Goal: Information Seeking & Learning: Check status

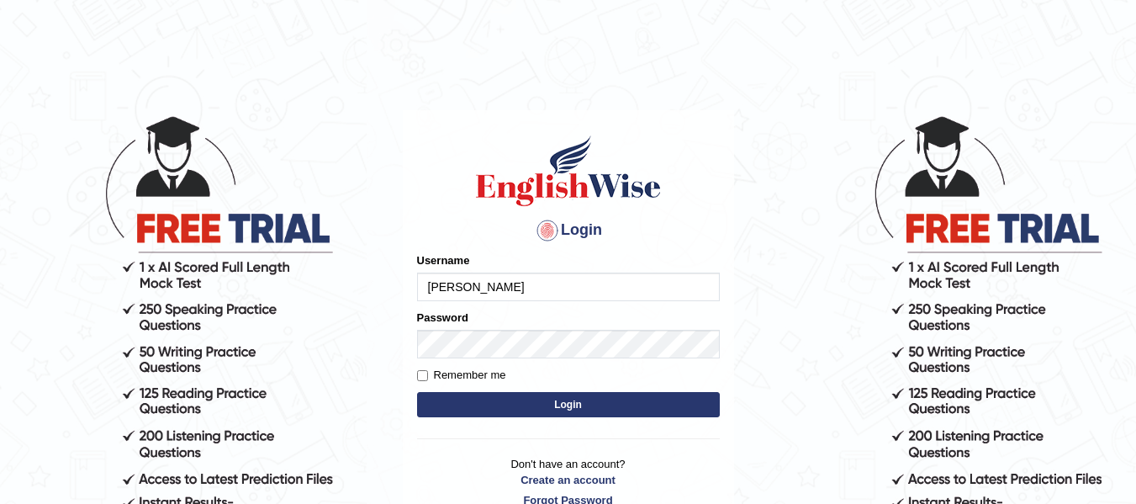
type input "Andersons"
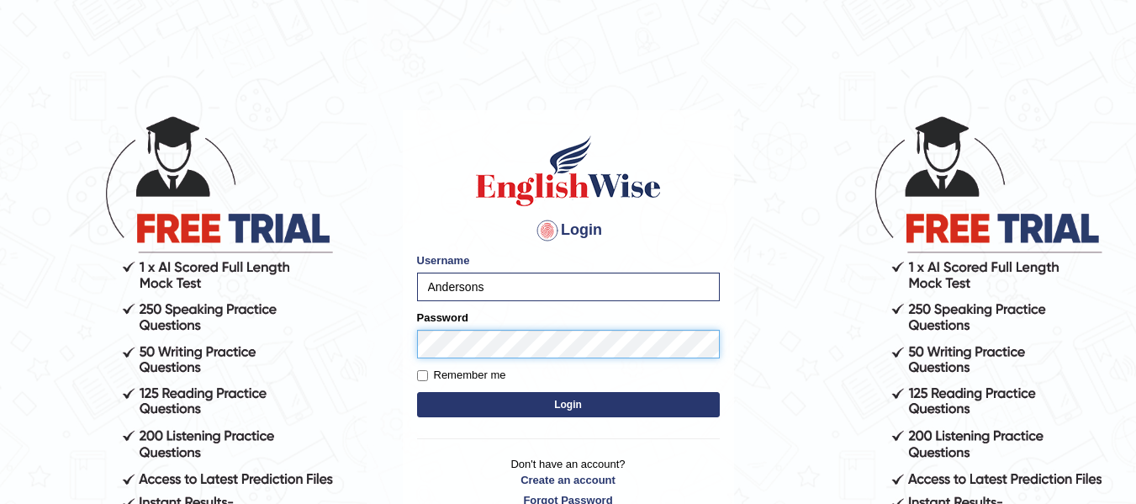
click at [417, 392] on button "Login" at bounding box center [568, 404] width 303 height 25
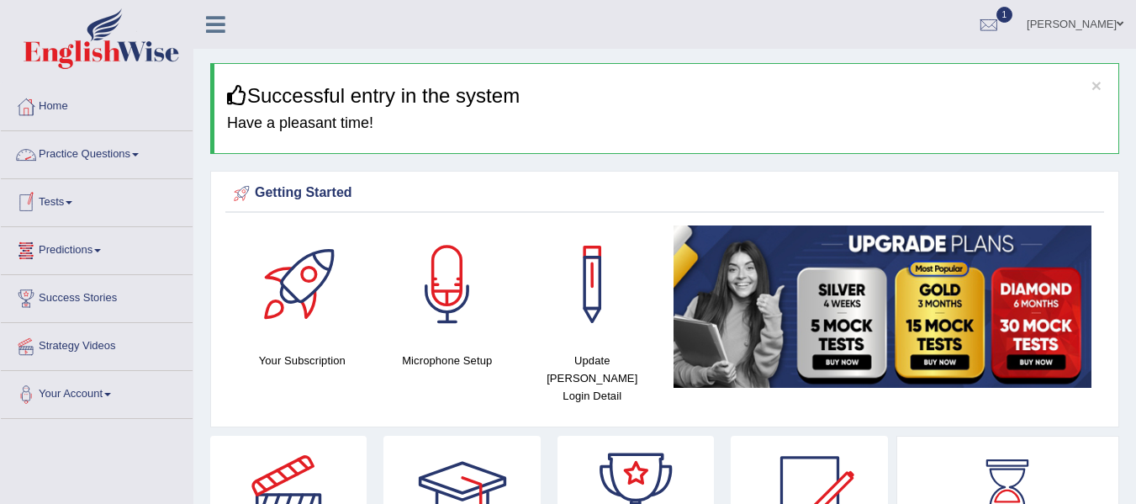
click at [70, 217] on link "Tests" at bounding box center [97, 200] width 192 height 42
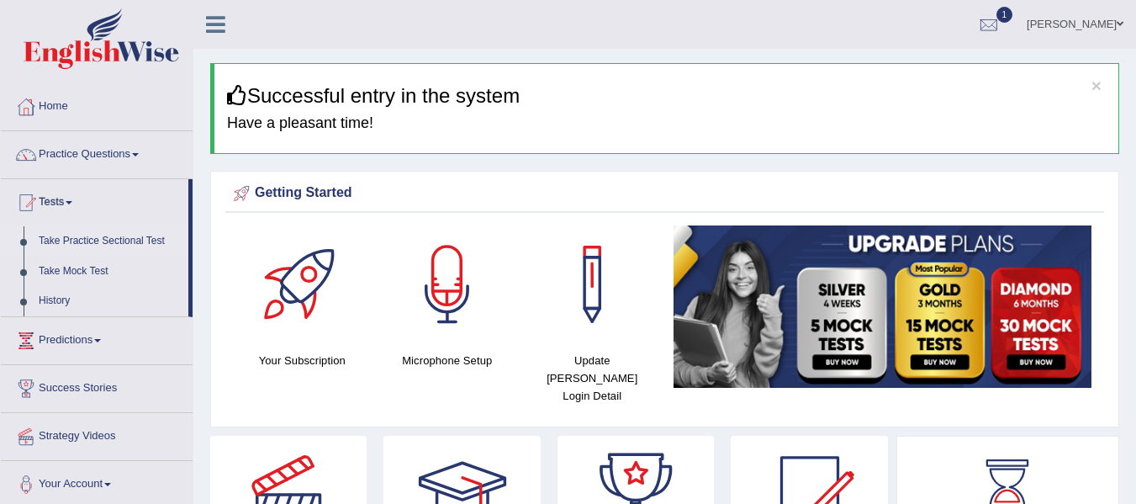
click at [90, 238] on link "Take Practice Sectional Test" at bounding box center [109, 241] width 157 height 30
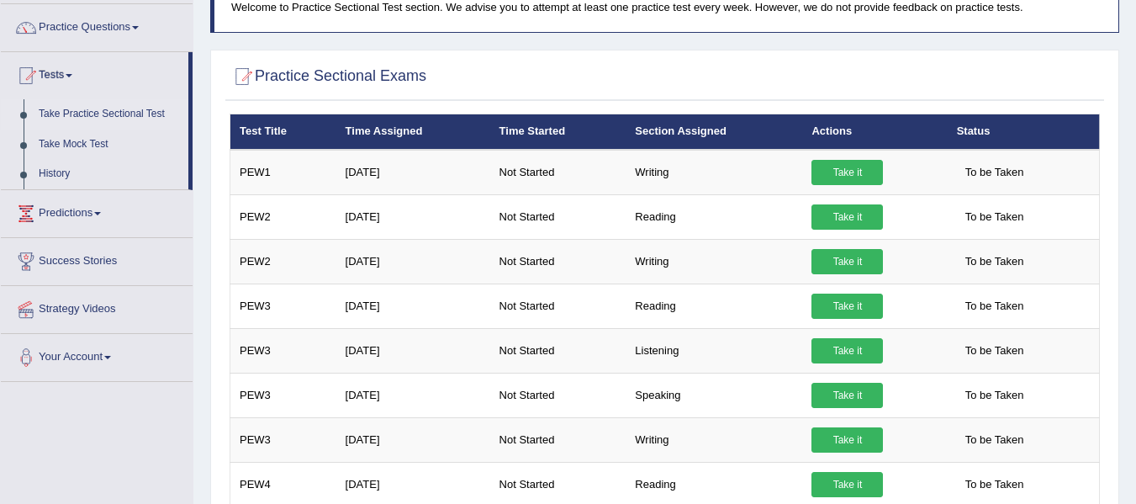
scroll to position [71, 0]
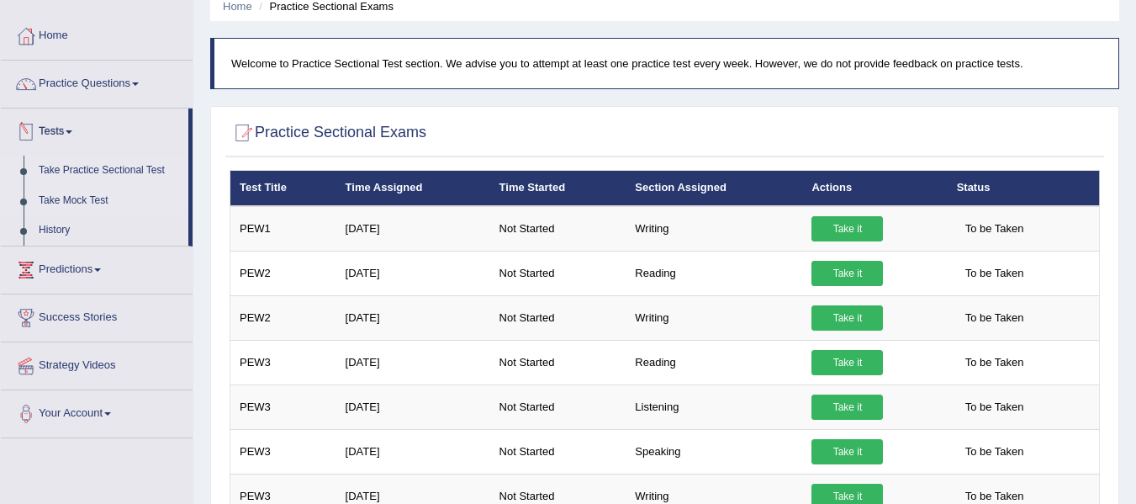
click at [77, 193] on link "Take Mock Test" at bounding box center [109, 201] width 157 height 30
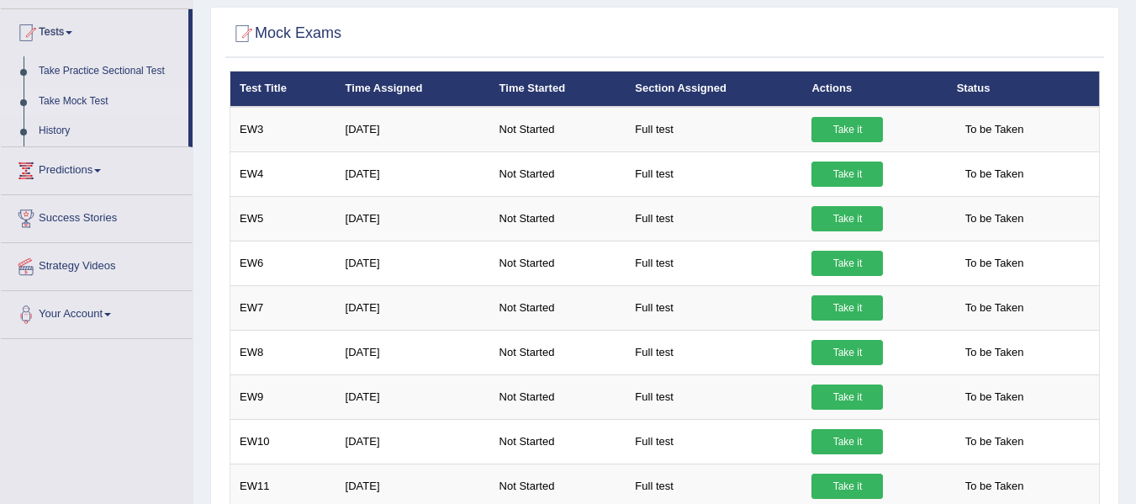
scroll to position [163, 0]
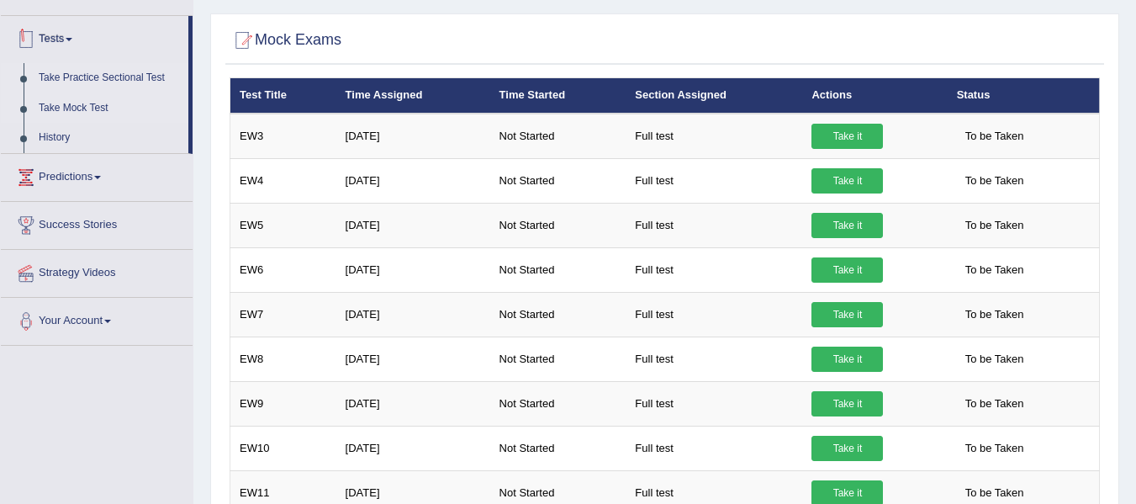
click at [116, 82] on link "Take Practice Sectional Test" at bounding box center [109, 78] width 157 height 30
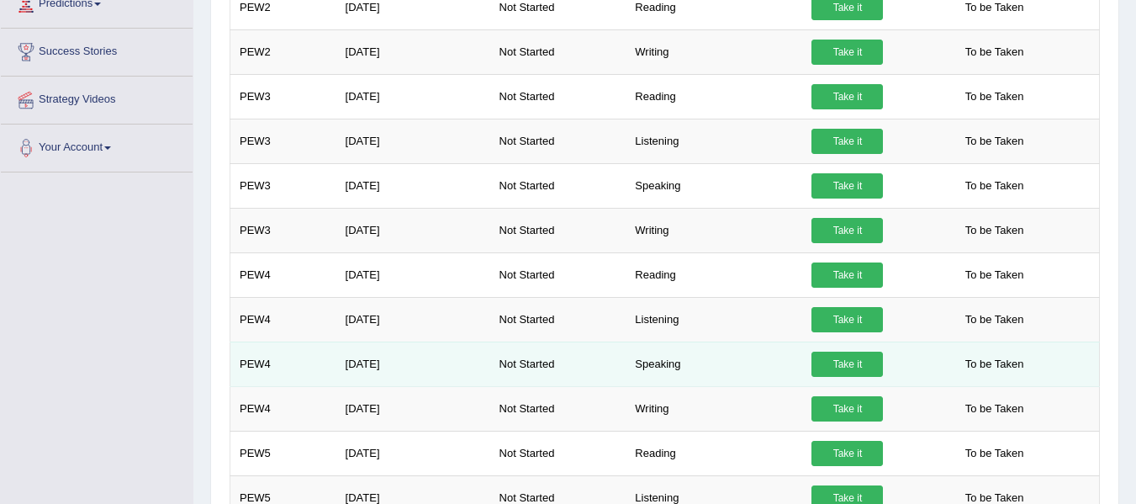
click at [871, 363] on link "Take it" at bounding box center [847, 364] width 71 height 25
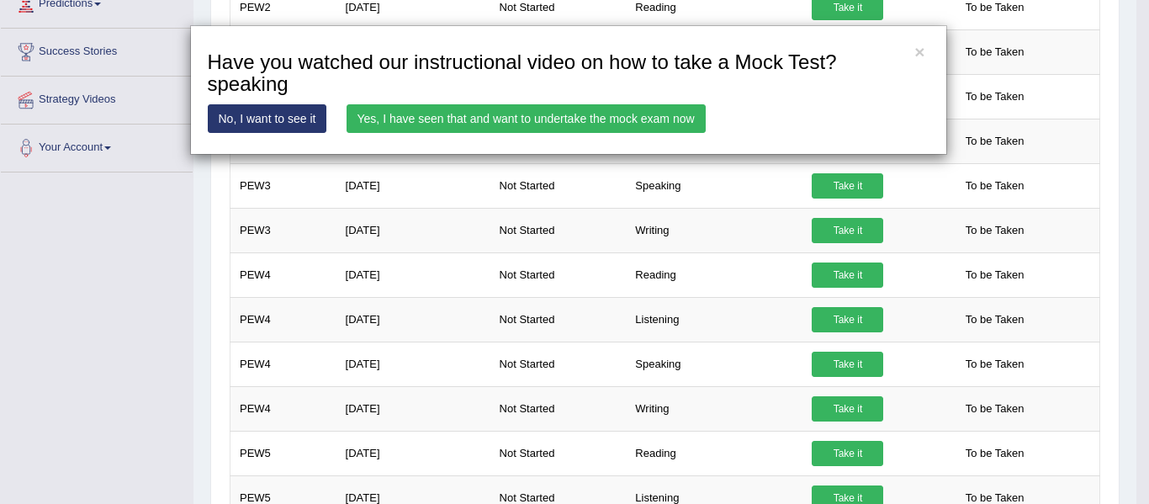
click at [501, 106] on link "Yes, I have seen that and want to undertake the mock exam now" at bounding box center [526, 118] width 359 height 29
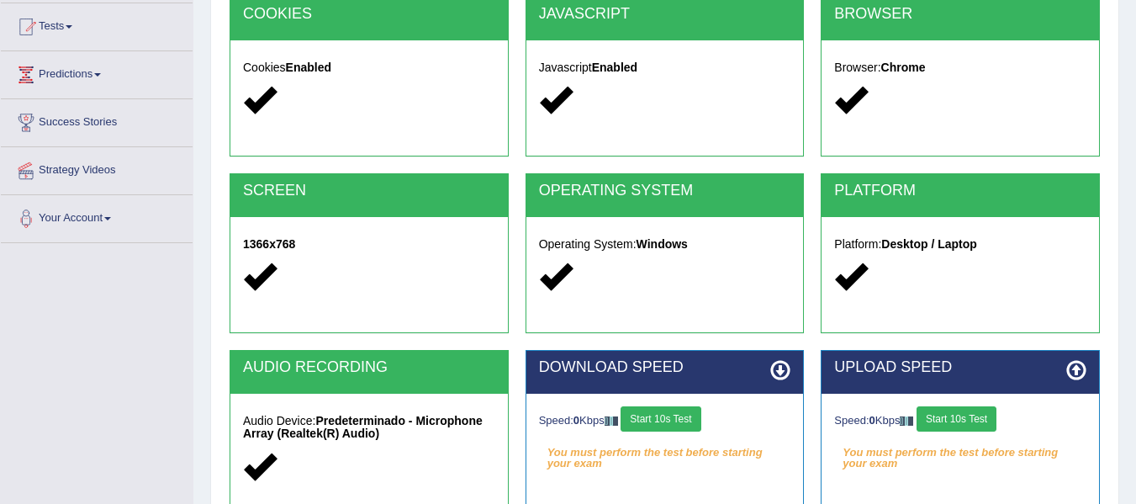
drag, startPoint x: 1148, startPoint y: 99, endPoint x: 1148, endPoint y: 194, distance: 95.0
click at [1135, 194] on html "Toggle navigation Home Practice Questions Speaking Practice Read Aloud Repeat S…" at bounding box center [568, 76] width 1136 height 504
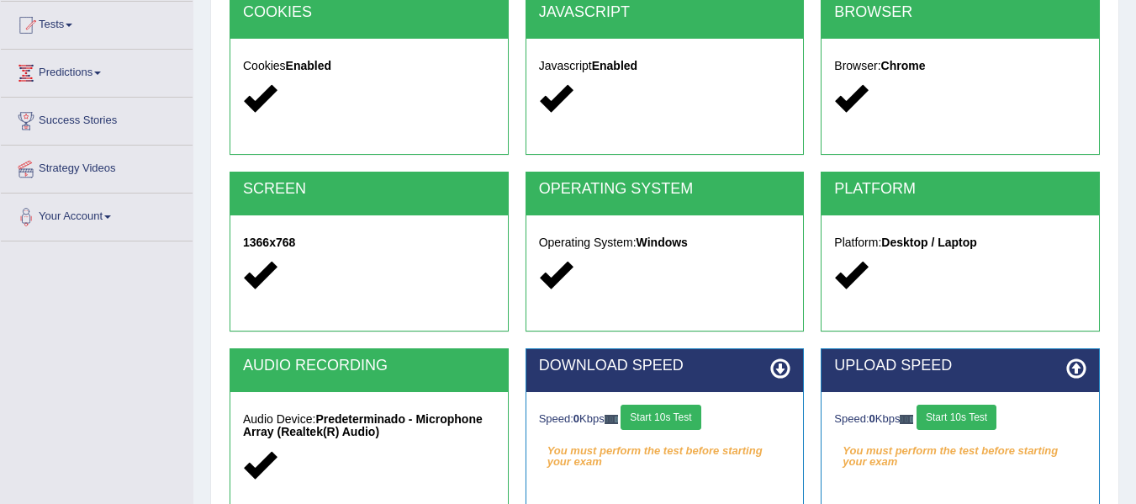
click at [654, 408] on button "Start 10s Test" at bounding box center [661, 417] width 80 height 25
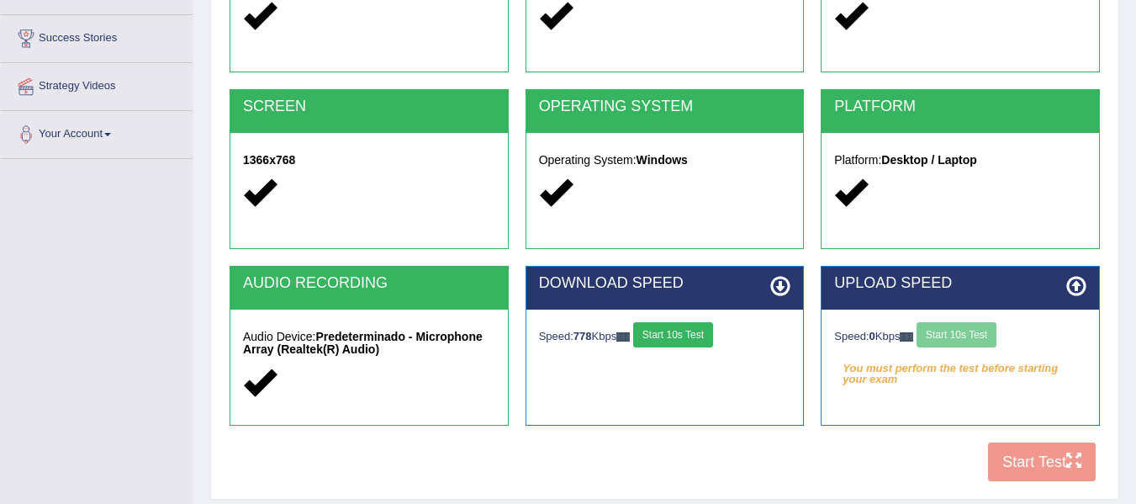
scroll to position [262, 0]
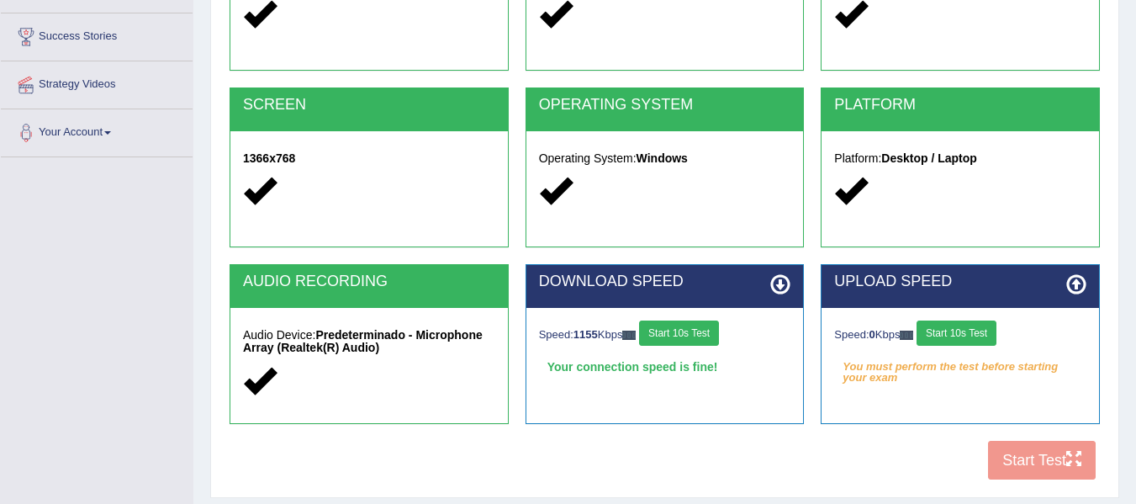
click at [970, 334] on button "Start 10s Test" at bounding box center [957, 332] width 80 height 25
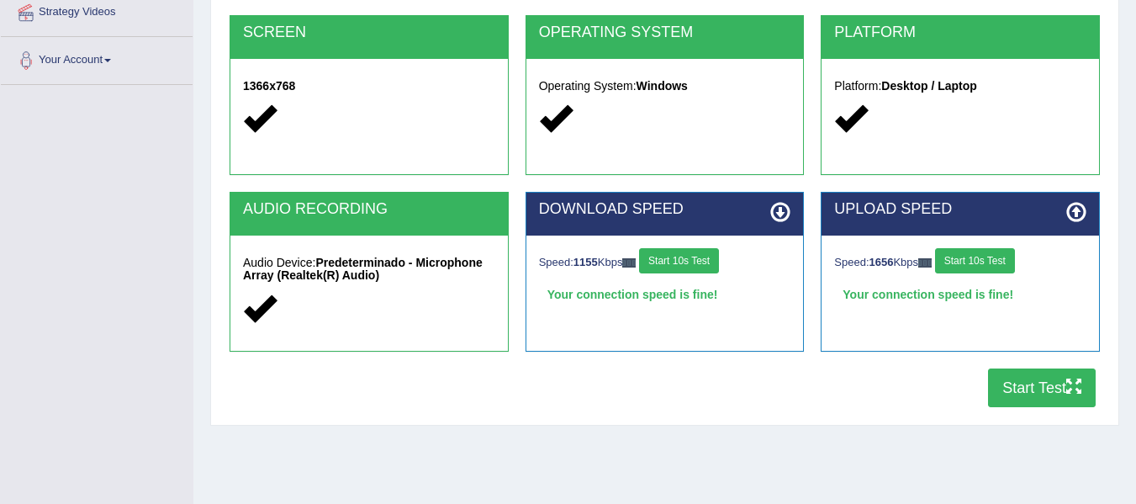
scroll to position [336, 0]
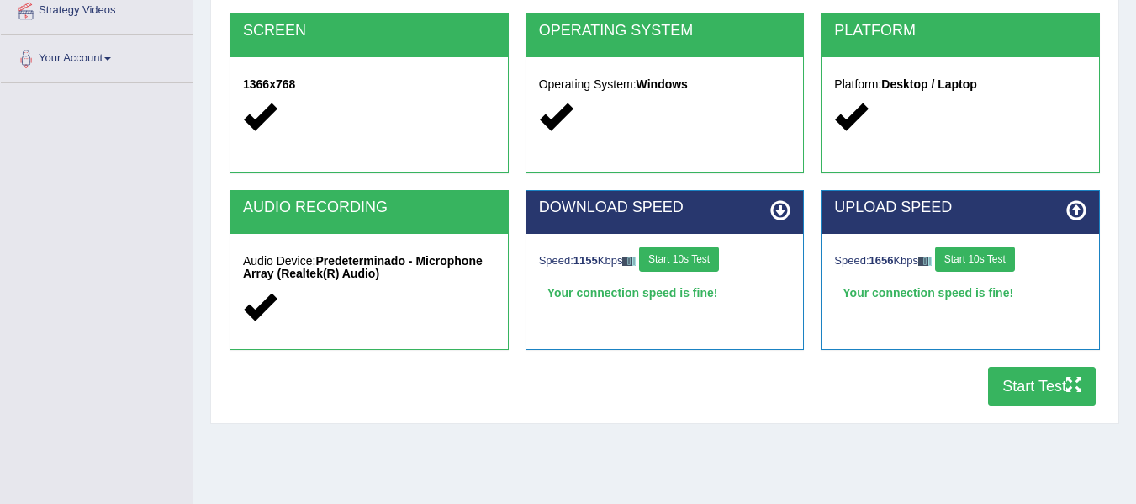
click at [1032, 393] on button "Start Test" at bounding box center [1042, 386] width 108 height 39
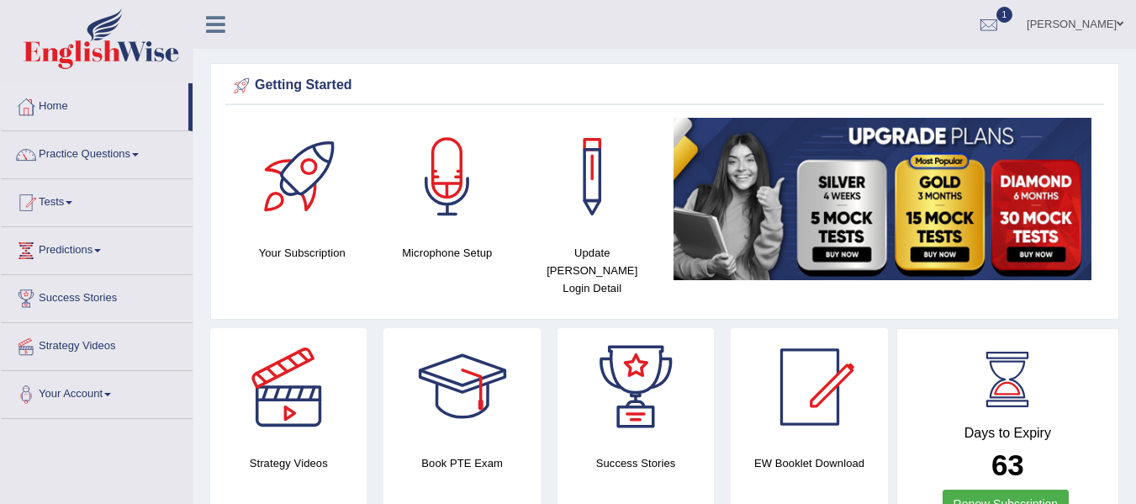
drag, startPoint x: 0, startPoint y: 0, endPoint x: 1148, endPoint y: -99, distance: 1152.4
click at [1135, 0] on html "Toggle navigation Home Practice Questions Speaking Practice Read Aloud Repeat S…" at bounding box center [568, 252] width 1136 height 504
click at [977, 25] on div at bounding box center [989, 25] width 25 height 25
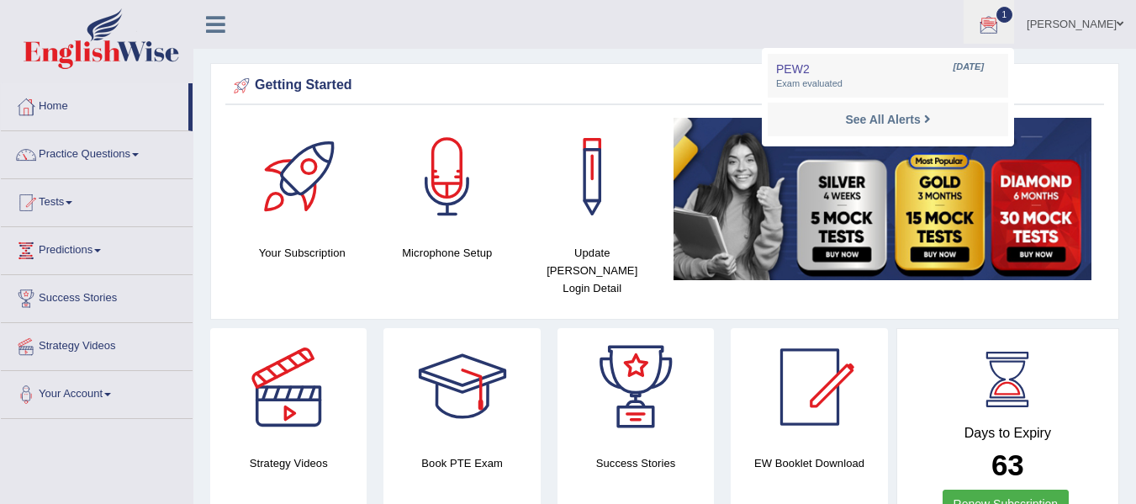
click at [977, 25] on div at bounding box center [989, 25] width 25 height 25
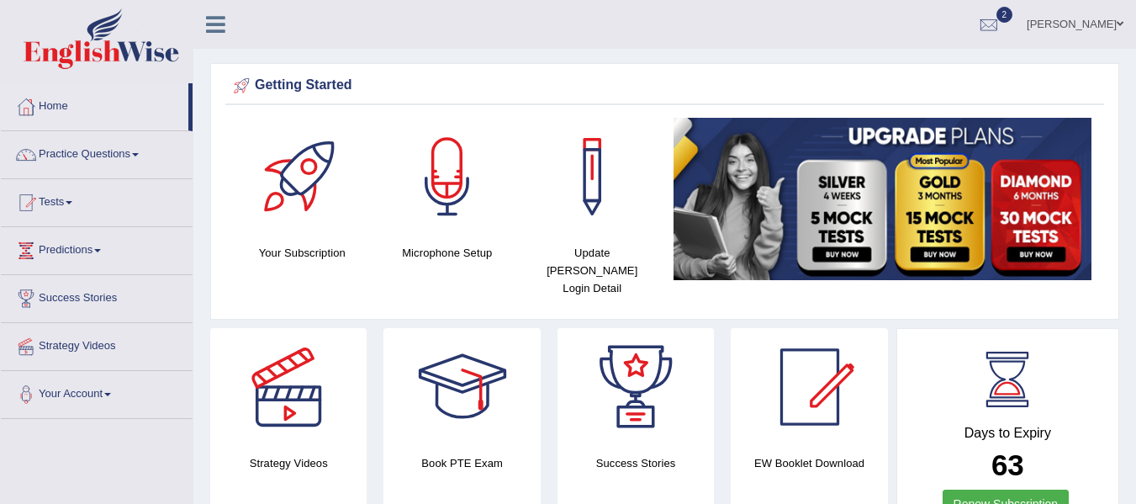
drag, startPoint x: 0, startPoint y: 0, endPoint x: 1148, endPoint y: 60, distance: 1149.6
click at [1135, 60] on html "Toggle navigation Home Practice Questions Speaking Practice Read Aloud Repeat S…" at bounding box center [568, 252] width 1136 height 504
click at [986, 22] on div at bounding box center [989, 25] width 25 height 25
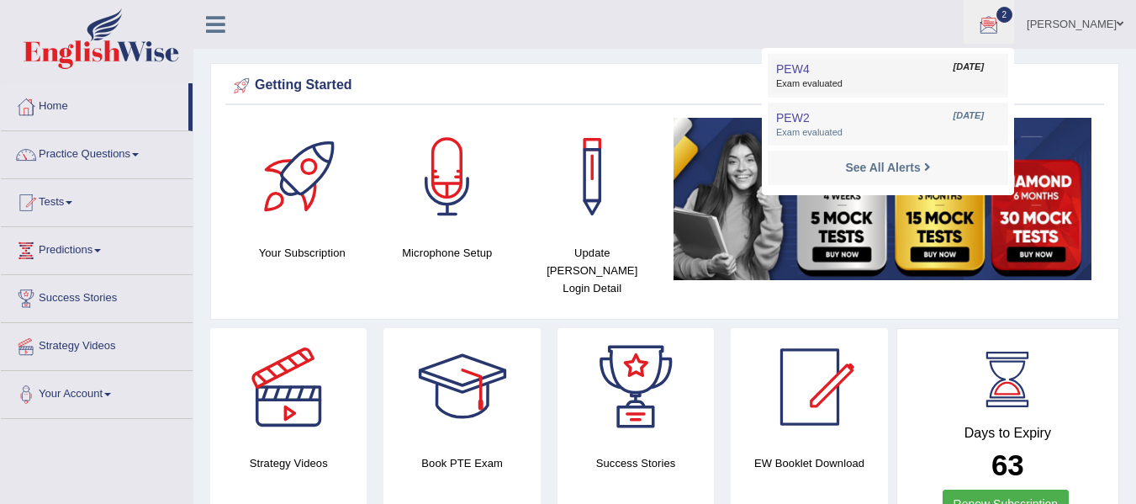
click at [809, 75] on link "PEW4 Oct 12, 2025 Exam evaluated" at bounding box center [888, 75] width 232 height 35
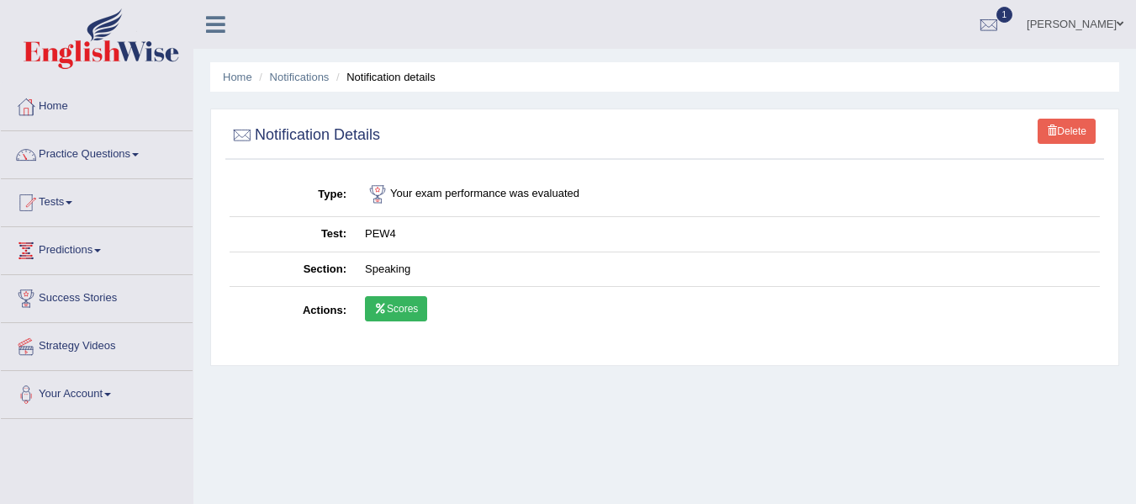
click at [395, 302] on link "Scores" at bounding box center [396, 308] width 62 height 25
click at [398, 305] on link "Scores" at bounding box center [396, 308] width 62 height 25
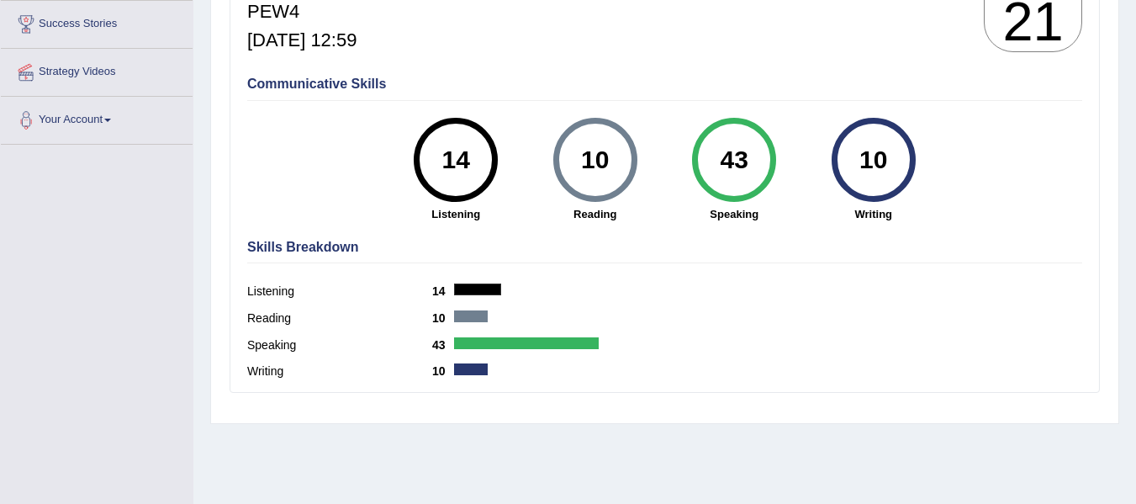
scroll to position [45, 0]
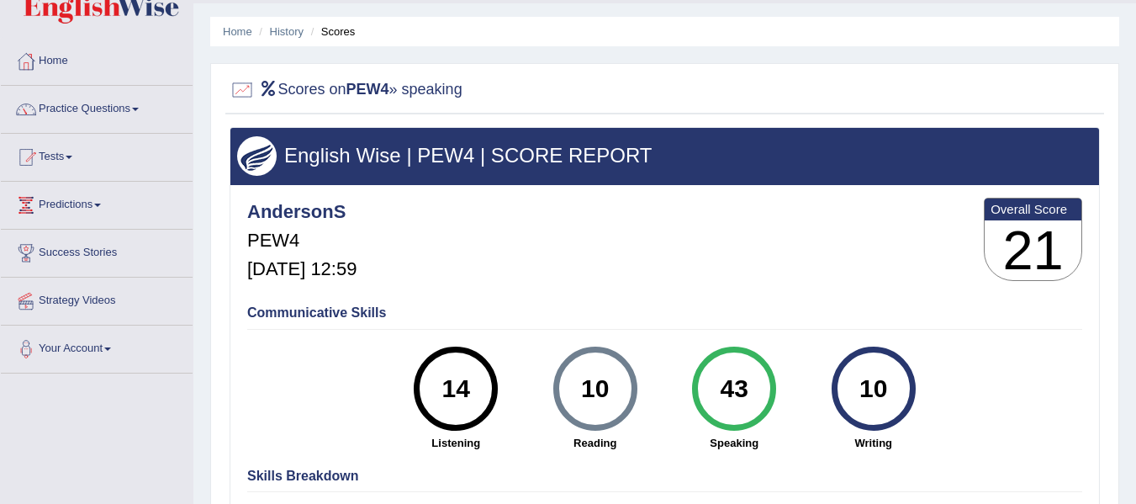
drag, startPoint x: 1113, startPoint y: 54, endPoint x: 1148, endPoint y: 56, distance: 35.4
click at [1135, 56] on html "Toggle navigation Home Practice Questions Speaking Practice Read Aloud Repeat S…" at bounding box center [568, 207] width 1136 height 504
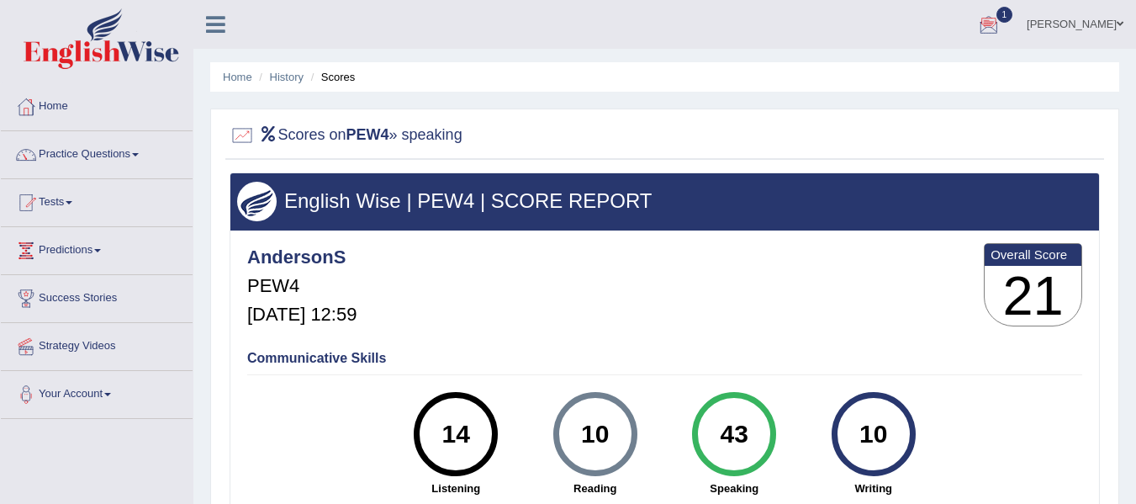
click at [964, 24] on link "1" at bounding box center [989, 22] width 50 height 44
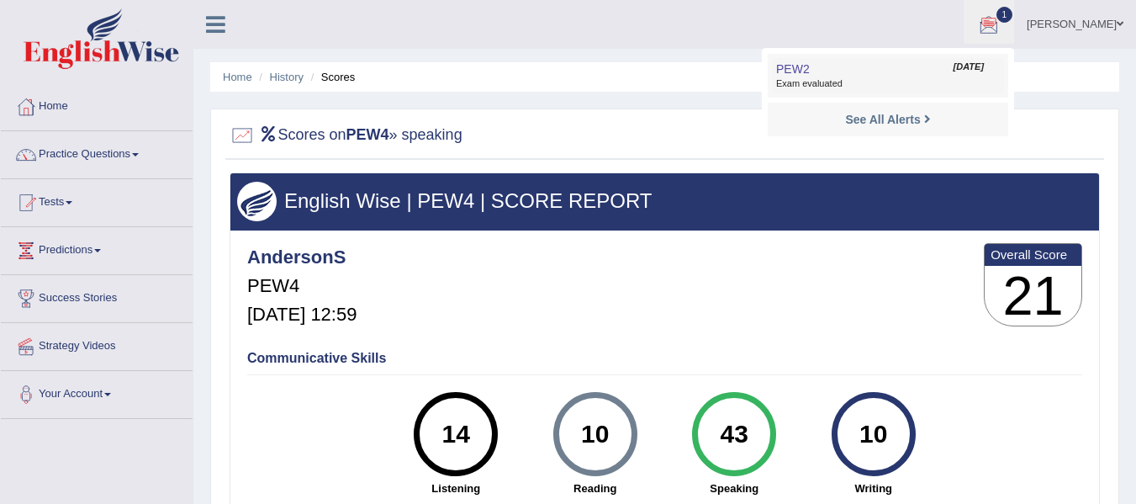
click at [879, 92] on link "PEW2 Oct 6, 2025 Exam evaluated" at bounding box center [888, 75] width 232 height 35
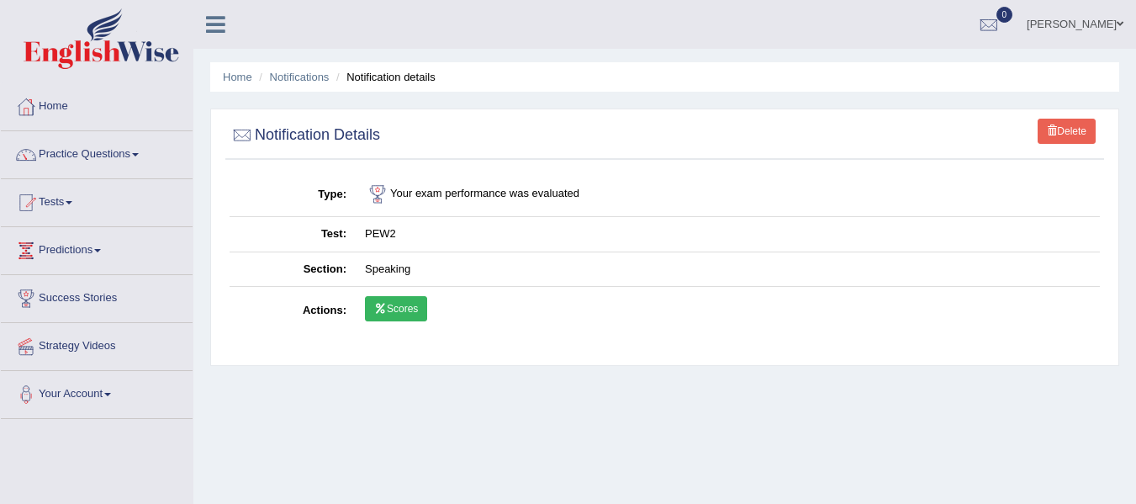
click at [400, 324] on td "Scores" at bounding box center [728, 311] width 744 height 49
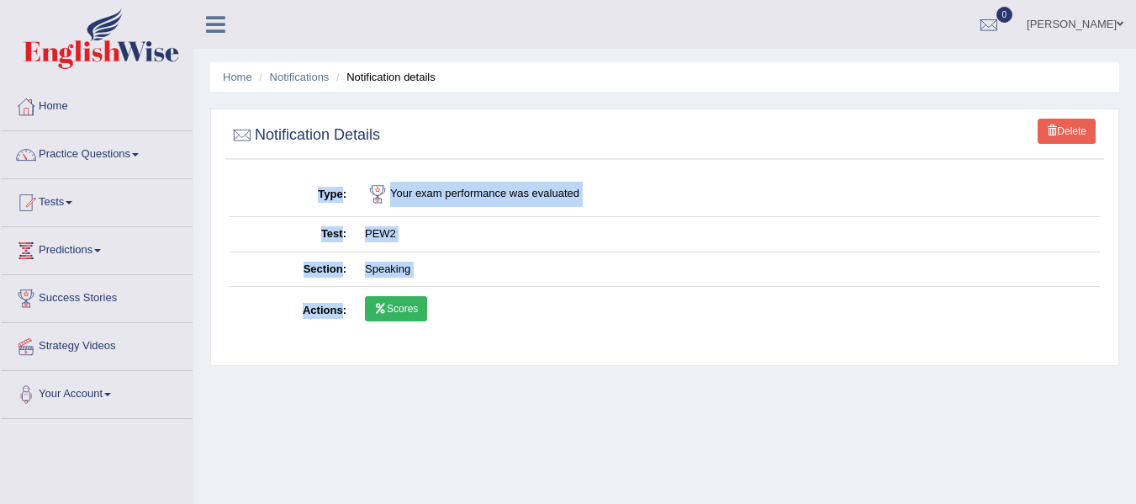
click at [400, 324] on td "Scores" at bounding box center [728, 311] width 744 height 49
click at [404, 315] on link "Scores" at bounding box center [396, 308] width 62 height 25
click at [395, 310] on link "Scores" at bounding box center [396, 308] width 62 height 25
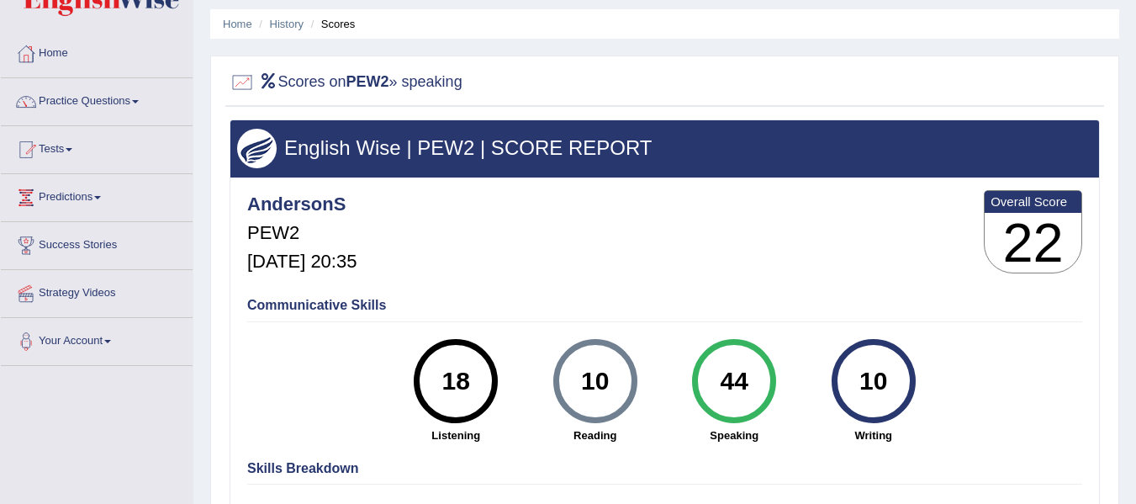
scroll to position [40, 0]
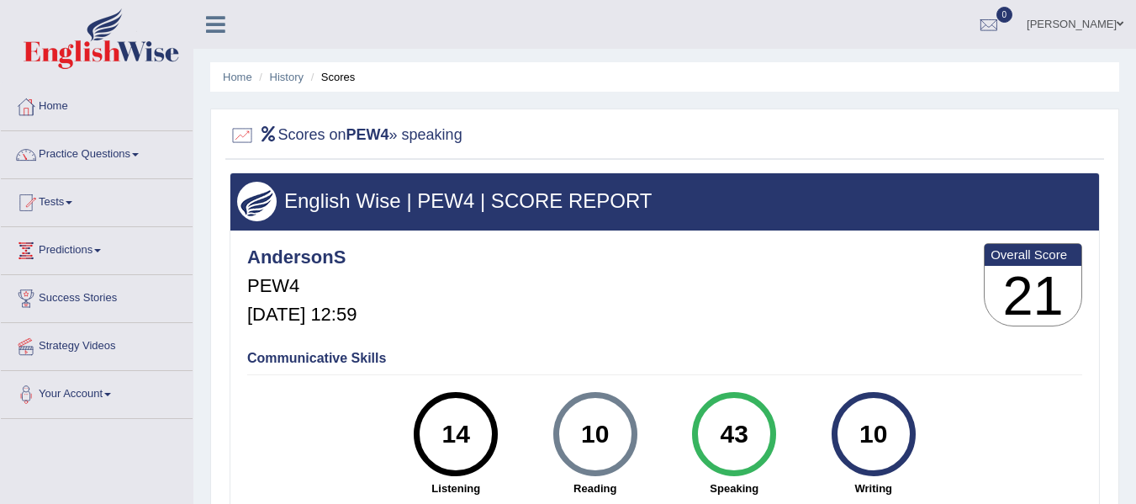
click at [1087, 16] on link "[PERSON_NAME]" at bounding box center [1075, 22] width 122 height 44
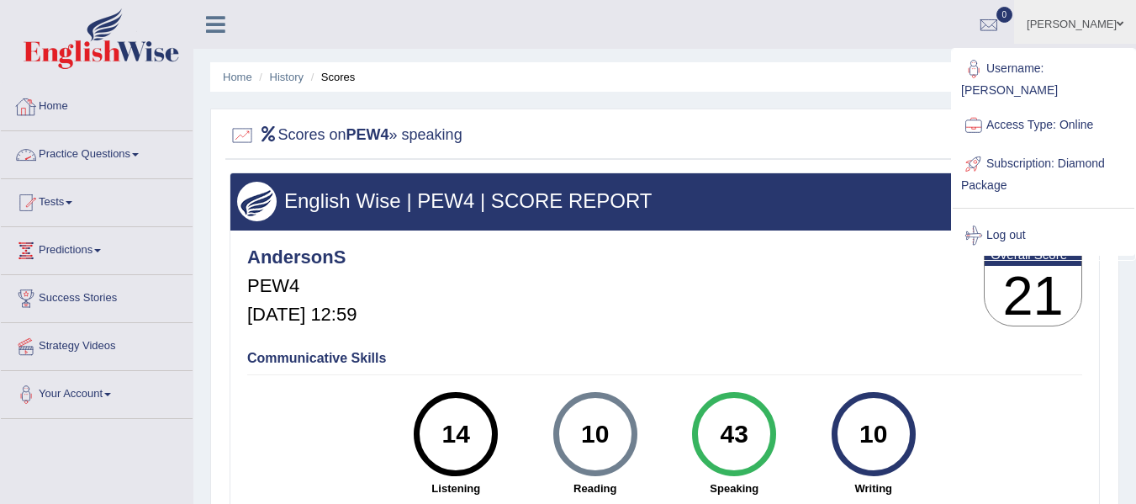
click at [35, 117] on div at bounding box center [25, 106] width 25 height 25
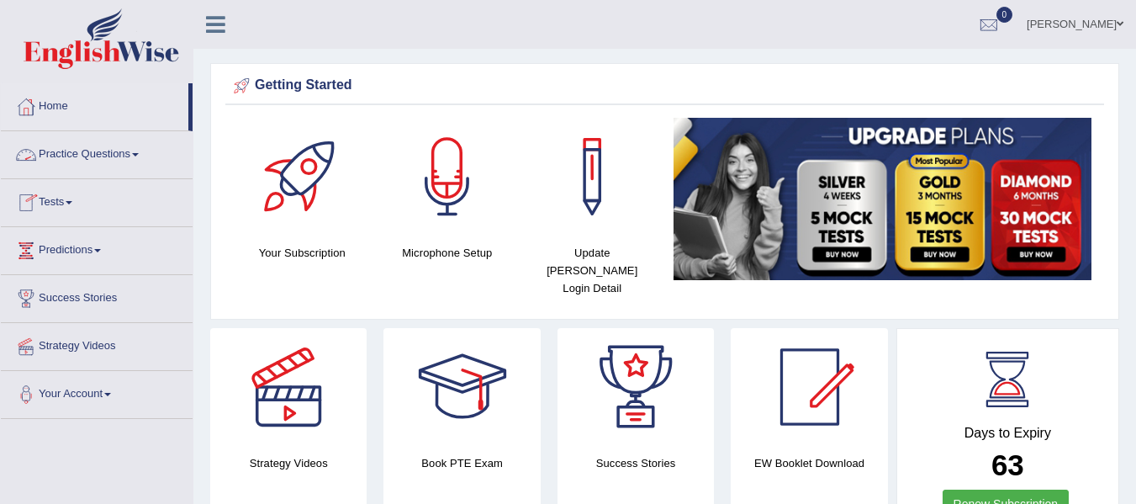
click at [109, 145] on link "Practice Questions" at bounding box center [97, 152] width 192 height 42
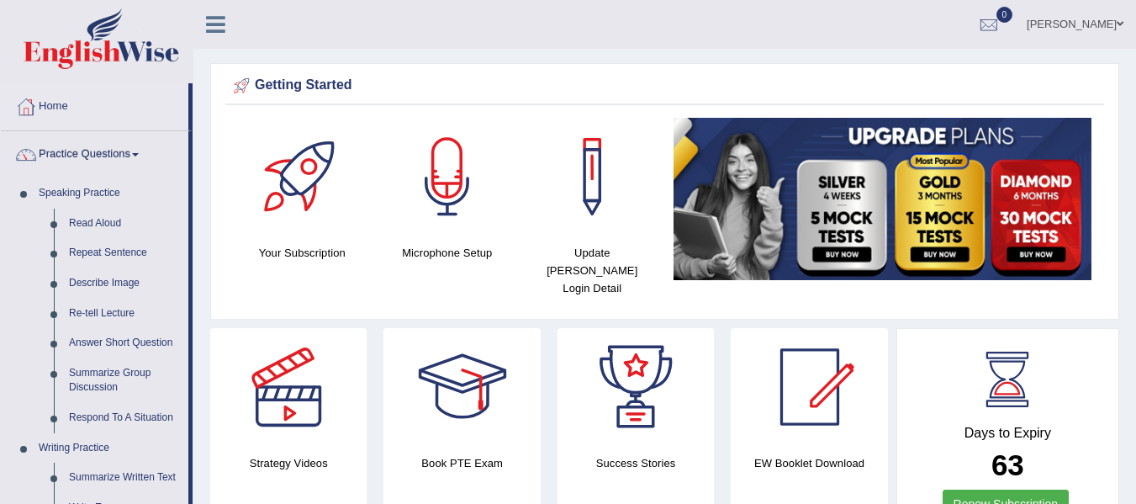
drag, startPoint x: 189, startPoint y: 188, endPoint x: 190, endPoint y: 214, distance: 26.9
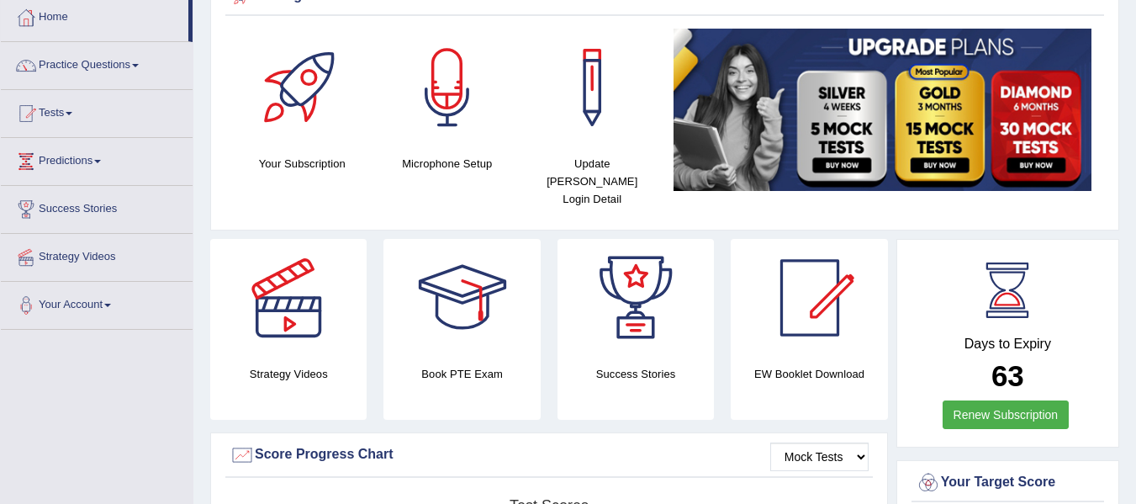
scroll to position [19, 0]
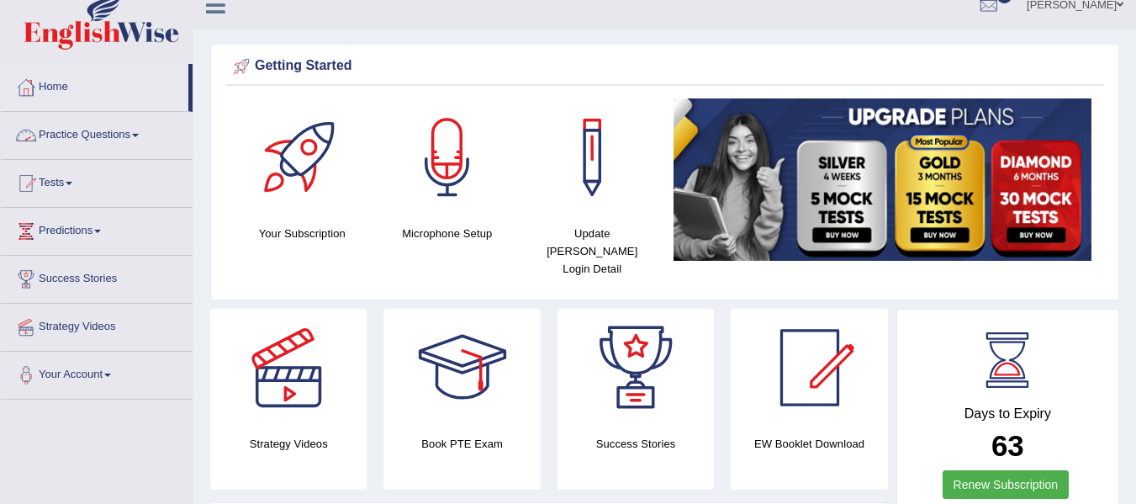
click at [103, 137] on link "Practice Questions" at bounding box center [97, 133] width 192 height 42
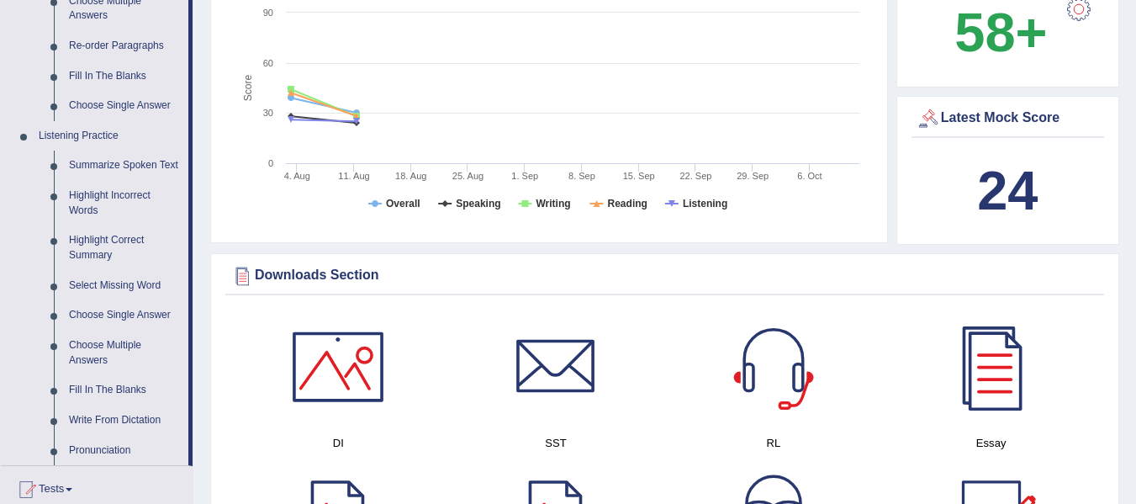
scroll to position [171, 0]
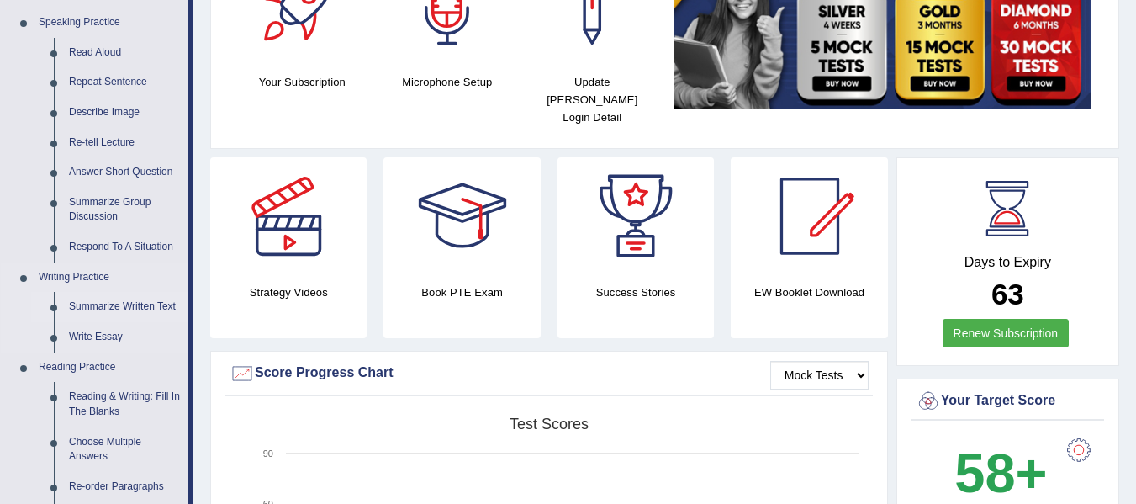
click at [138, 306] on link "Summarize Written Text" at bounding box center [124, 307] width 127 height 30
